Goal: Navigation & Orientation: Find specific page/section

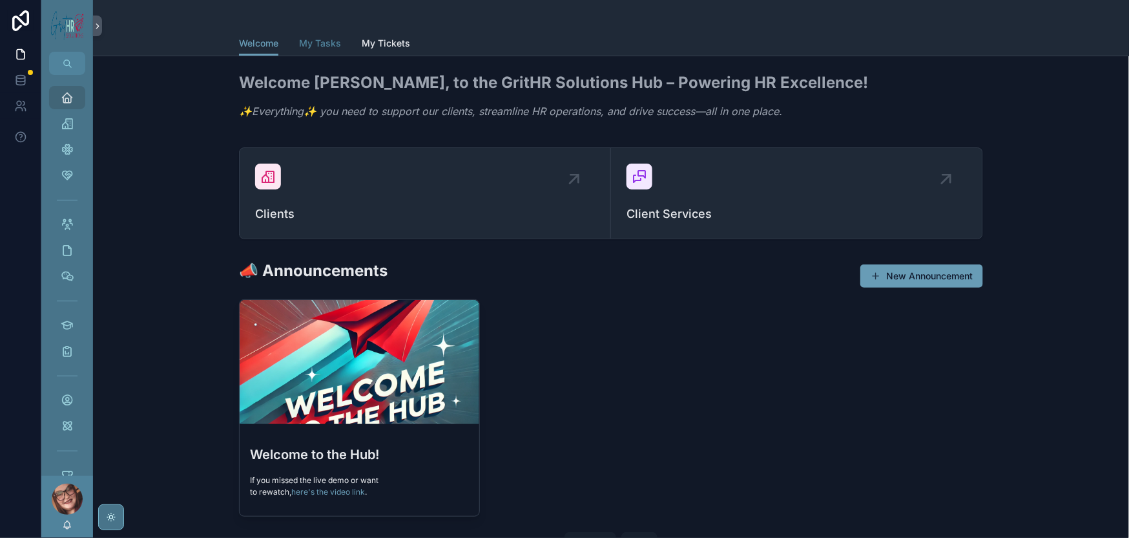
click at [299, 50] on span "My Tasks" at bounding box center [320, 43] width 42 height 13
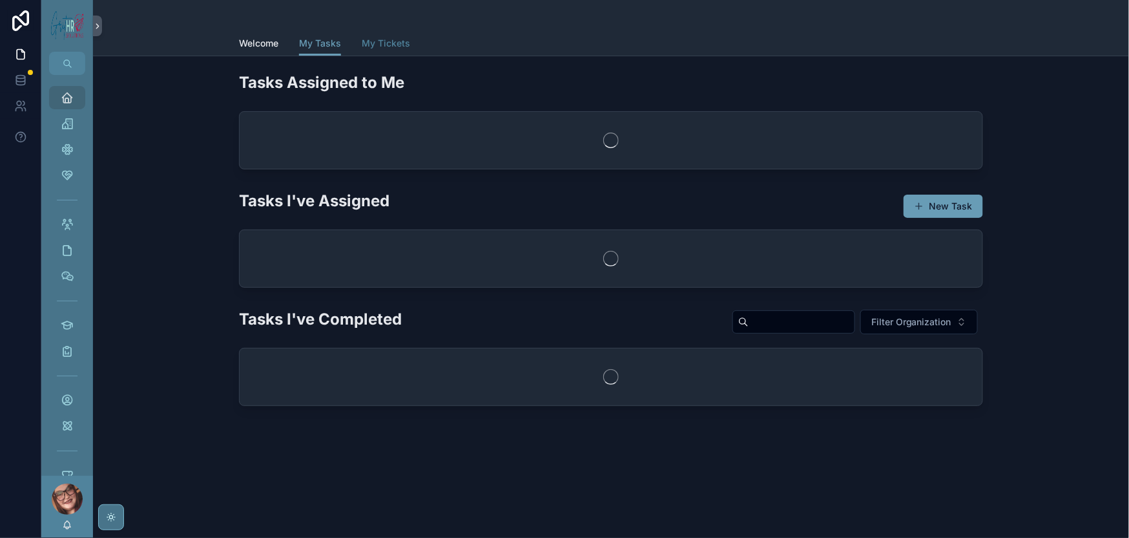
click at [362, 50] on span "My Tickets" at bounding box center [386, 43] width 48 height 13
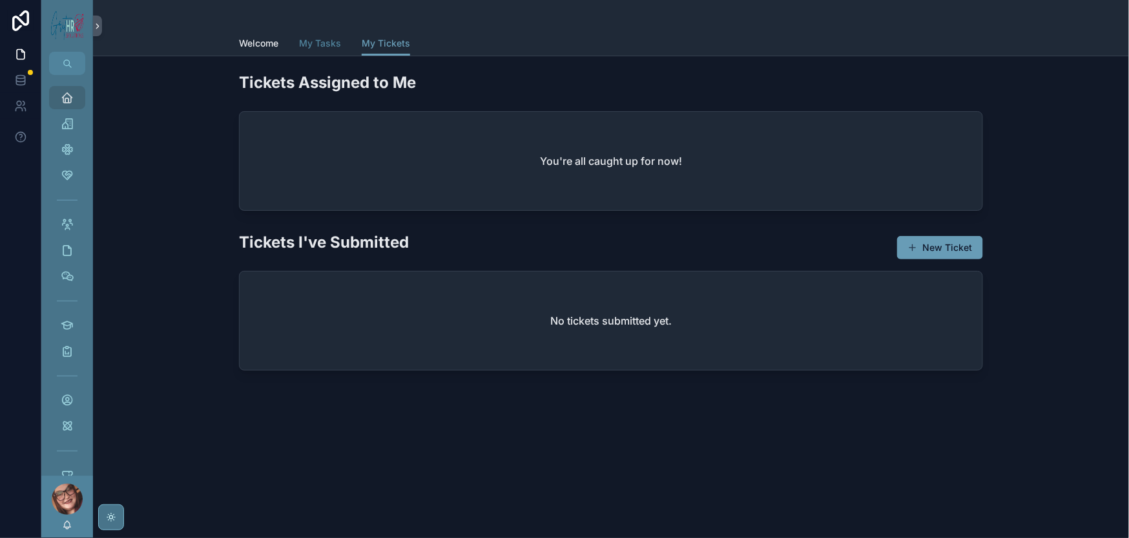
click at [299, 50] on span "My Tasks" at bounding box center [320, 43] width 42 height 13
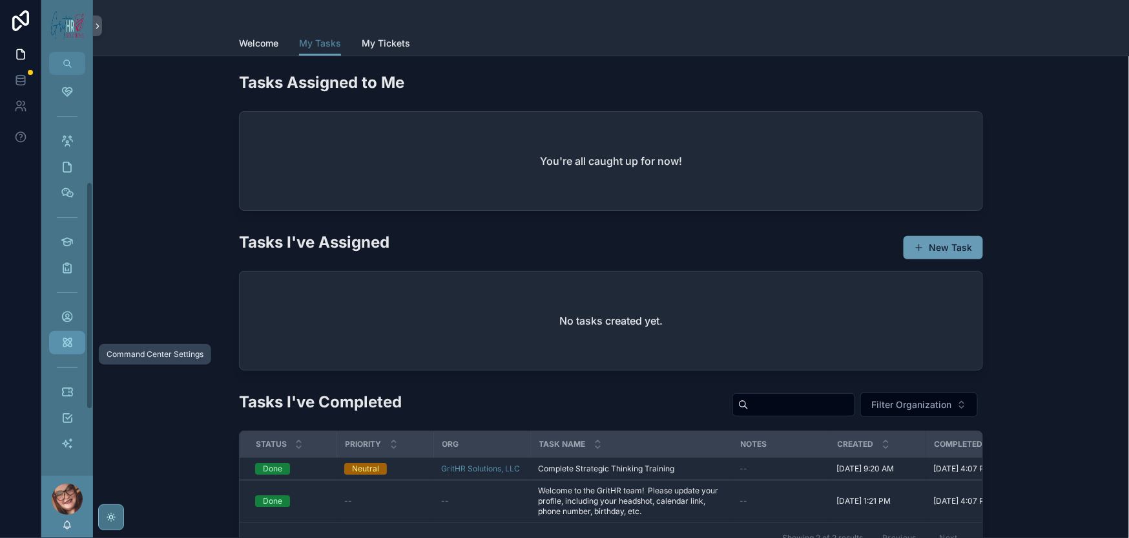
scroll to position [229, 0]
click at [78, 381] on div "Tickets" at bounding box center [67, 391] width 21 height 21
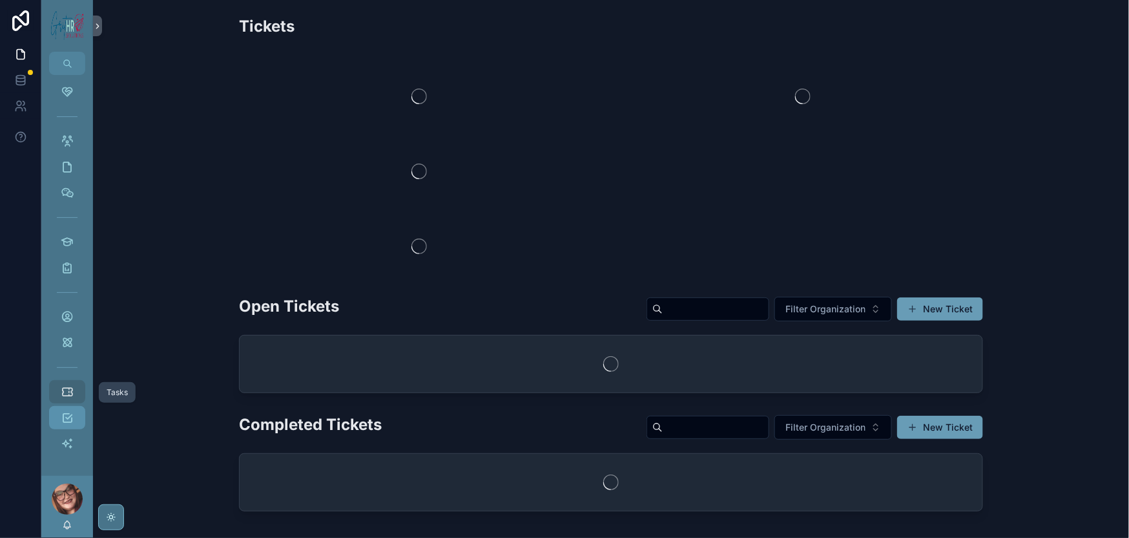
click at [74, 411] on icon "scrollable content" at bounding box center [67, 417] width 13 height 13
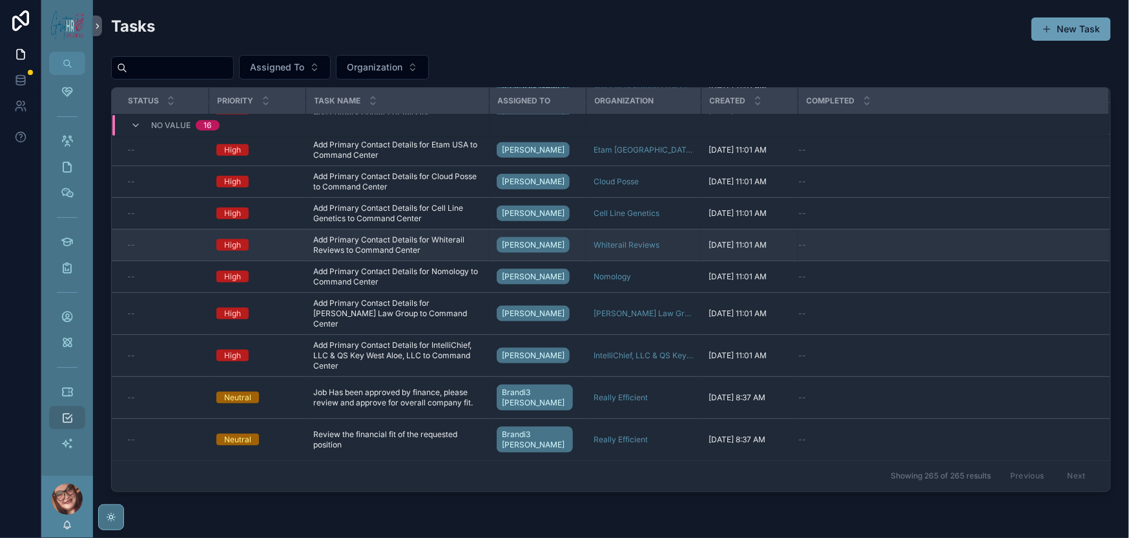
scroll to position [13439, 0]
